Goal: Information Seeking & Learning: Learn about a topic

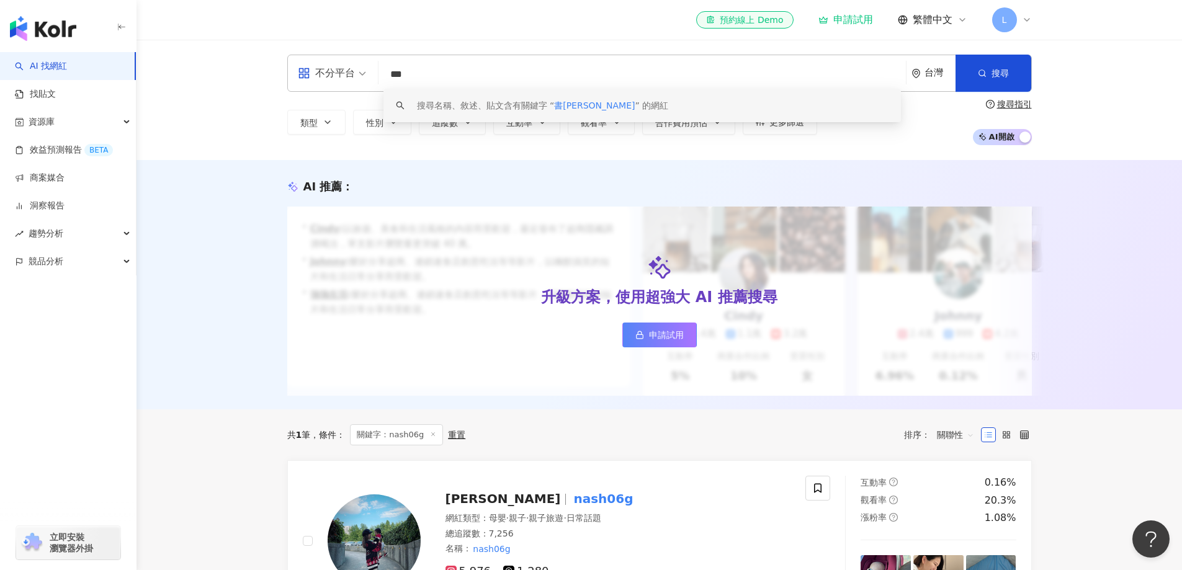
drag, startPoint x: 430, startPoint y: 77, endPoint x: 326, endPoint y: 71, distance: 103.2
click at [326, 71] on div "不分平台 *** 台灣 搜尋 keyword 搜尋名稱、敘述、貼文含有關鍵字 “ 書芙蕾 ” 的網紅" at bounding box center [659, 73] width 745 height 37
type input "***"
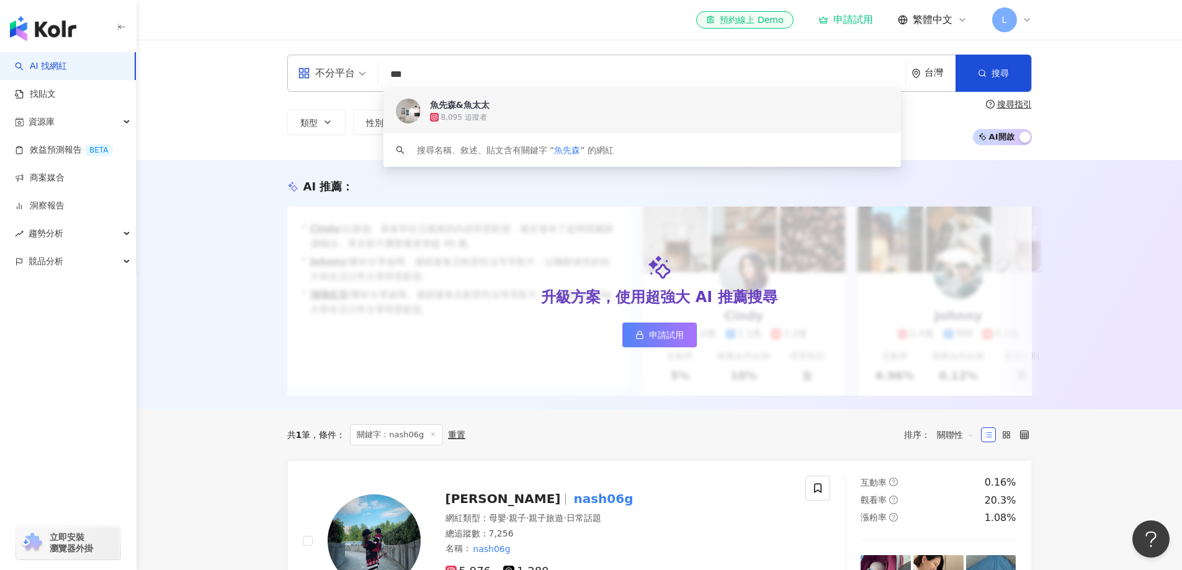
click at [469, 109] on div "魚先森&魚太太" at bounding box center [460, 105] width 60 height 12
